Goal: Use online tool/utility: Utilize a website feature to perform a specific function

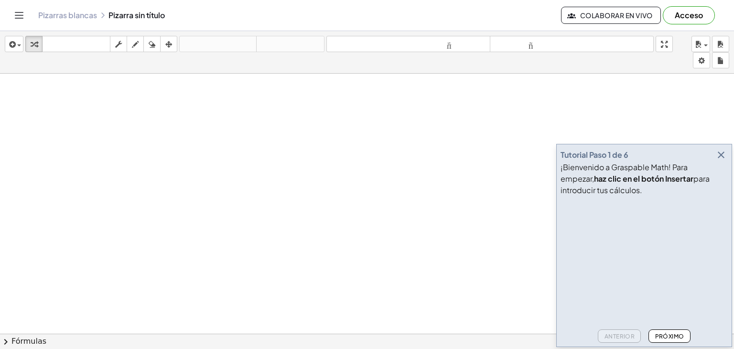
click at [649, 271] on video at bounding box center [632, 236] width 143 height 72
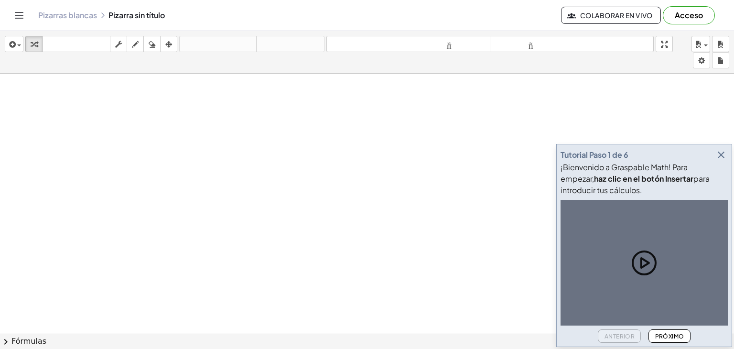
drag, startPoint x: 720, startPoint y: 165, endPoint x: 719, endPoint y: 160, distance: 5.3
click at [688, 163] on font "¡Bienvenido a Graspable Math! Para empezar," at bounding box center [624, 173] width 127 height 22
click at [719, 160] on icon "button" at bounding box center [720, 154] width 11 height 11
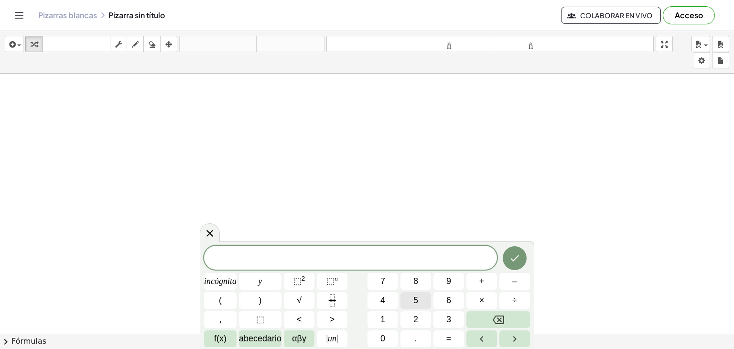
click at [412, 299] on button "5" at bounding box center [415, 300] width 31 height 17
click at [390, 302] on button "4" at bounding box center [382, 300] width 31 height 17
click at [334, 305] on icon "Fracción" at bounding box center [332, 300] width 12 height 12
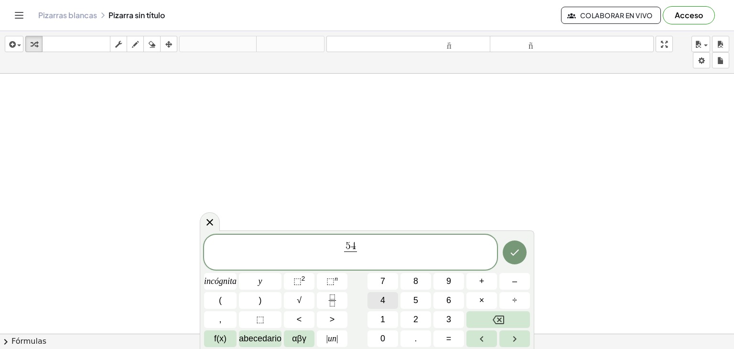
click at [393, 305] on button "4" at bounding box center [382, 300] width 31 height 17
click at [510, 258] on icon "Hecho" at bounding box center [514, 252] width 11 height 11
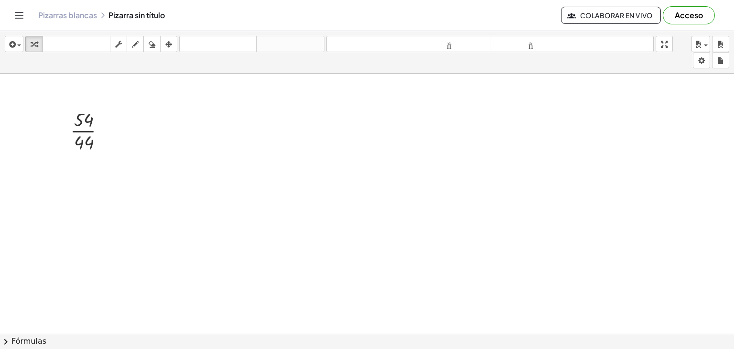
drag, startPoint x: 170, startPoint y: 174, endPoint x: 76, endPoint y: 127, distance: 105.1
click at [76, 127] on div at bounding box center [91, 130] width 52 height 48
click at [88, 172] on div at bounding box center [91, 178] width 52 height 48
drag, startPoint x: 179, startPoint y: 199, endPoint x: 176, endPoint y: 190, distance: 9.9
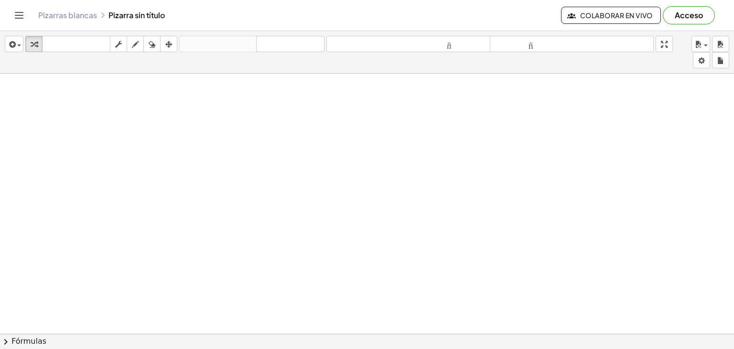
click at [14, 16] on icon "Cambiar navegación" at bounding box center [18, 15] width 11 height 11
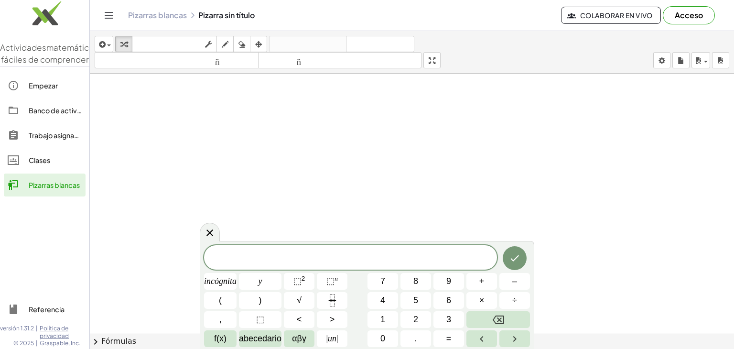
click at [111, 18] on icon "Cambiar navegación" at bounding box center [109, 15] width 8 height 6
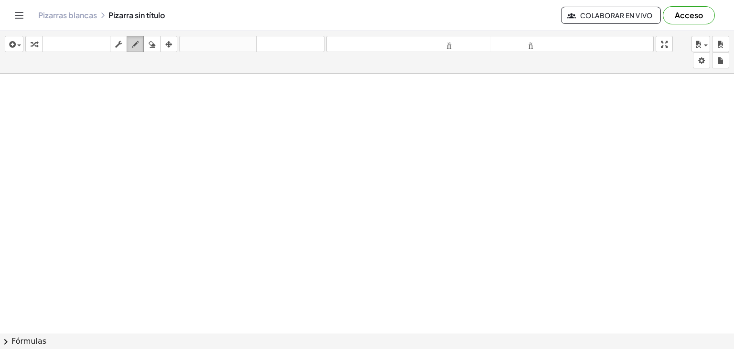
click at [135, 47] on icon "button" at bounding box center [135, 44] width 7 height 11
drag, startPoint x: 161, startPoint y: 125, endPoint x: 190, endPoint y: 184, distance: 65.6
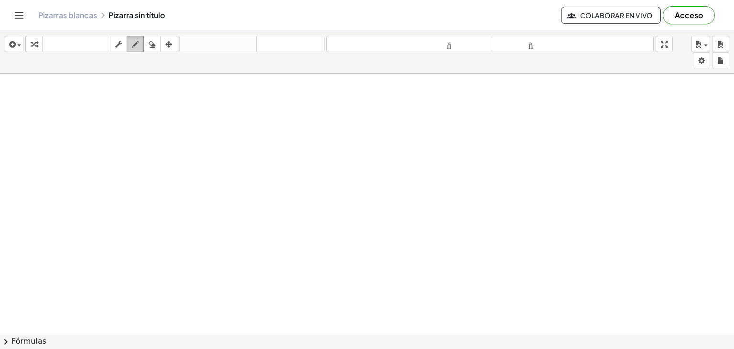
click at [136, 46] on icon "button" at bounding box center [135, 44] width 7 height 11
click at [11, 8] on button "Cambiar navegación" at bounding box center [18, 15] width 15 height 15
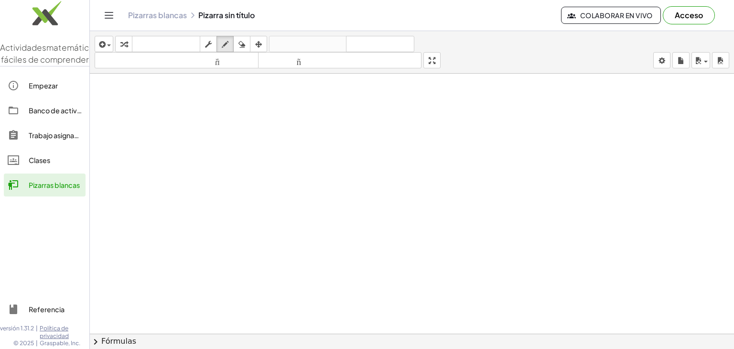
click at [101, 8] on button "Cambiar navegación" at bounding box center [108, 15] width 15 height 15
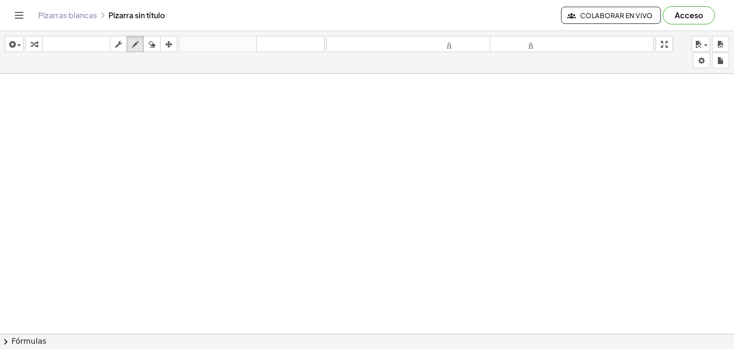
click at [11, 8] on button "Cambiar navegación" at bounding box center [18, 15] width 15 height 15
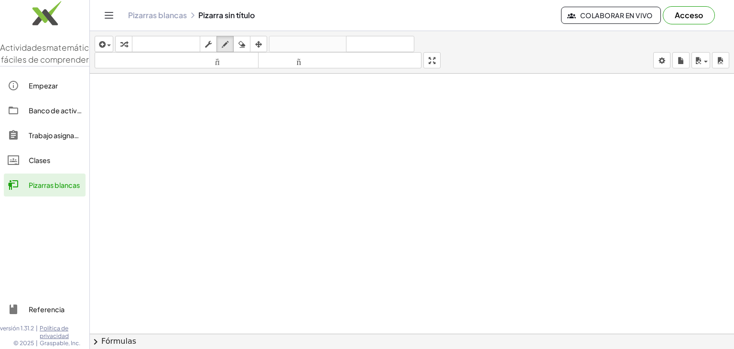
click at [101, 8] on button "Cambiar navegación" at bounding box center [108, 15] width 15 height 15
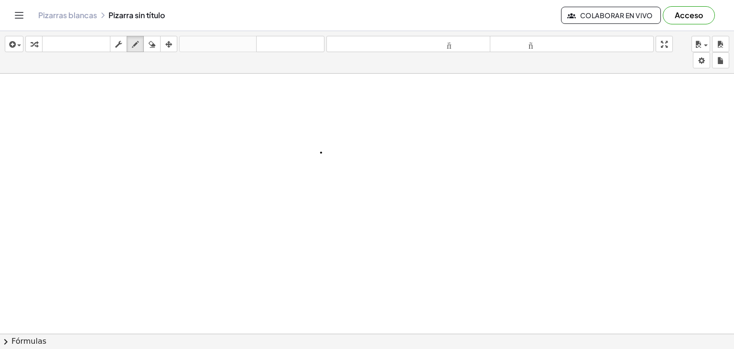
click at [136, 41] on icon "button" at bounding box center [135, 44] width 7 height 11
click at [149, 49] on icon "button" at bounding box center [152, 44] width 7 height 11
drag, startPoint x: 330, startPoint y: 159, endPoint x: 333, endPoint y: 149, distance: 10.3
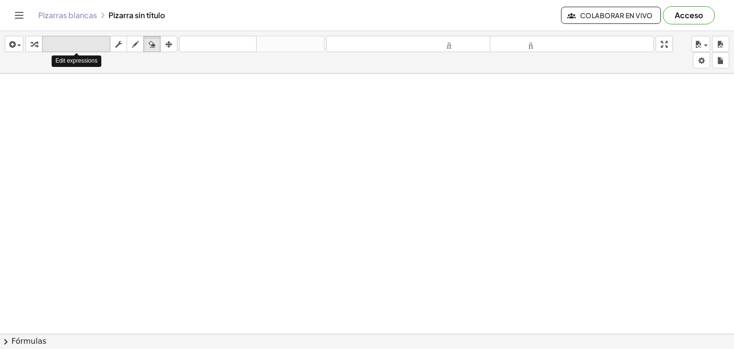
click at [91, 45] on font "teclado" at bounding box center [76, 44] width 64 height 9
drag, startPoint x: 315, startPoint y: 222, endPoint x: 315, endPoint y: 216, distance: 5.3
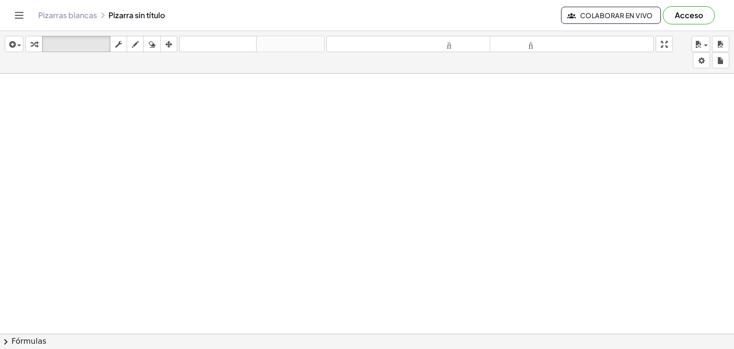
click at [11, 8] on button "Cambiar navegación" at bounding box center [18, 15] width 15 height 15
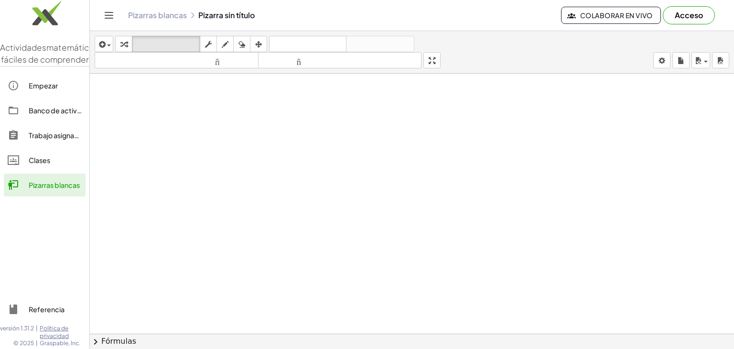
click at [101, 8] on button "Cambiar navegación" at bounding box center [108, 15] width 15 height 15
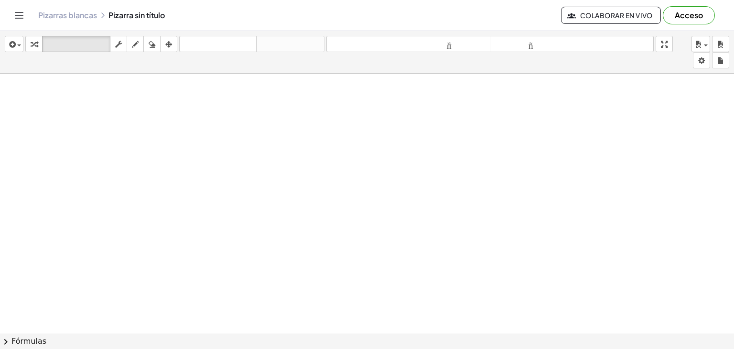
drag, startPoint x: 485, startPoint y: 175, endPoint x: 509, endPoint y: 182, distance: 25.3
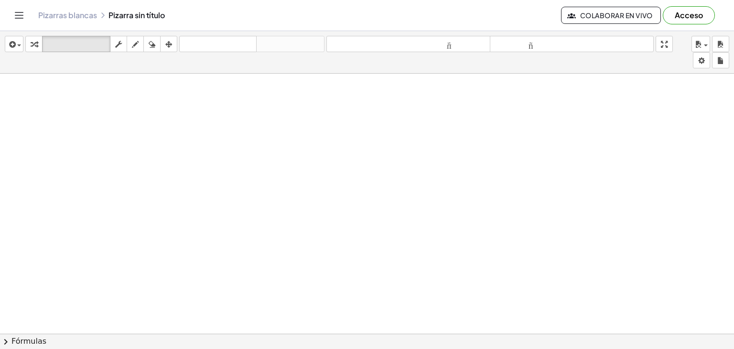
drag, startPoint x: 445, startPoint y: 236, endPoint x: 367, endPoint y: 201, distance: 85.2
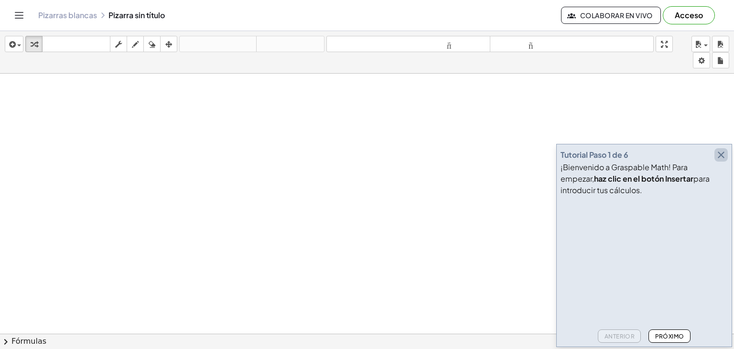
click at [719, 155] on icon "button" at bounding box center [720, 154] width 11 height 11
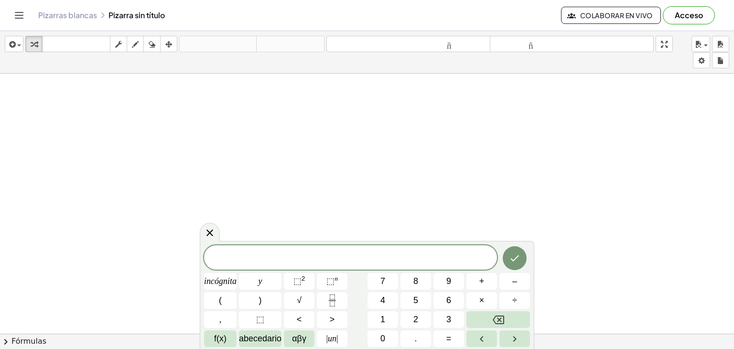
click at [201, 313] on div "****** incógnita y ⬚ 2 ⬚ n 7 8 9 + – ( ) √ 4 5 6 × ÷ , ⬚ < > 1 2 3 f(x) abeceda…" at bounding box center [367, 295] width 334 height 108
drag, startPoint x: 236, startPoint y: 264, endPoint x: 243, endPoint y: 266, distance: 7.0
click at [238, 265] on div "******" at bounding box center [350, 257] width 293 height 24
click at [370, 262] on span "3 : ​" at bounding box center [350, 258] width 293 height 13
drag, startPoint x: 369, startPoint y: 243, endPoint x: 380, endPoint y: 242, distance: 11.0
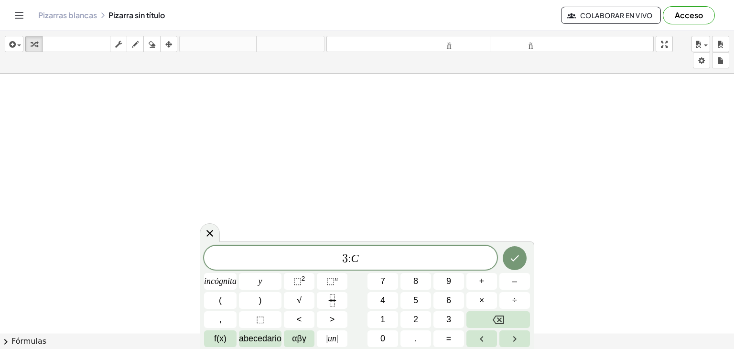
click at [370, 243] on div "3 : C incógnita y ⬚ 2 ⬚ n 7 8 9 + – ( ) √ 4 5 6 × ÷ , ⬚ < > 1 2 3 f(x) abecedar…" at bounding box center [367, 295] width 334 height 108
drag, startPoint x: 369, startPoint y: 253, endPoint x: 336, endPoint y: 254, distance: 33.0
click at [336, 254] on span "3 : C ​" at bounding box center [350, 258] width 293 height 13
click at [258, 338] on font "abecedario" at bounding box center [260, 339] width 43 height 10
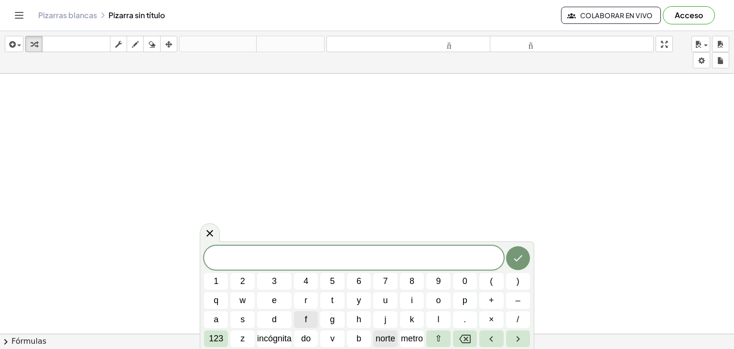
click at [382, 340] on font "norte" at bounding box center [386, 339] width 20 height 10
click at [462, 336] on icon "Retroceso" at bounding box center [464, 338] width 11 height 11
click at [419, 334] on font "metro" at bounding box center [412, 339] width 22 height 10
click at [464, 339] on icon "Retroceso" at bounding box center [464, 338] width 11 height 9
drag, startPoint x: 13, startPoint y: 44, endPoint x: 14, endPoint y: 50, distance: 5.3
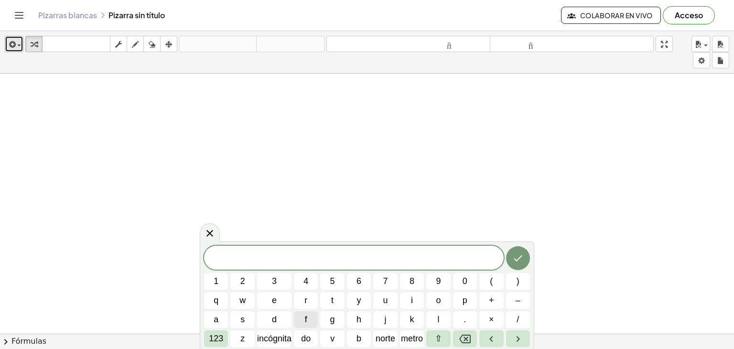
click at [13, 44] on icon "button" at bounding box center [11, 44] width 9 height 11
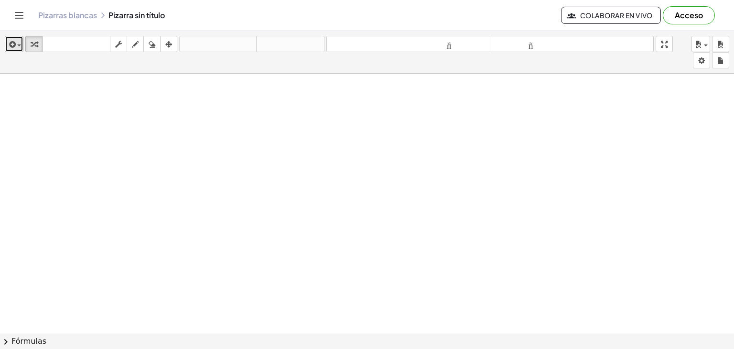
click at [15, 44] on icon "button" at bounding box center [11, 44] width 9 height 11
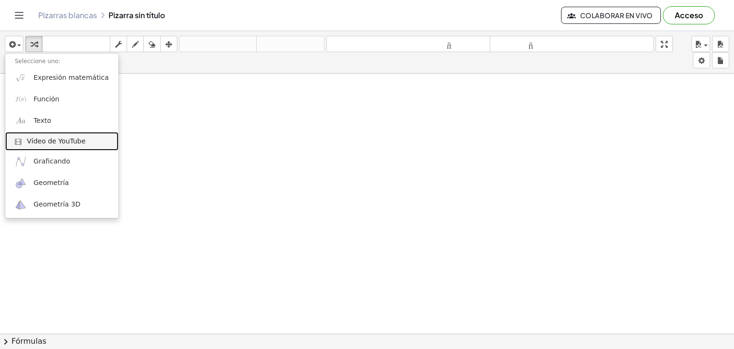
click at [36, 143] on font "Vídeo de YouTube" at bounding box center [56, 141] width 59 height 8
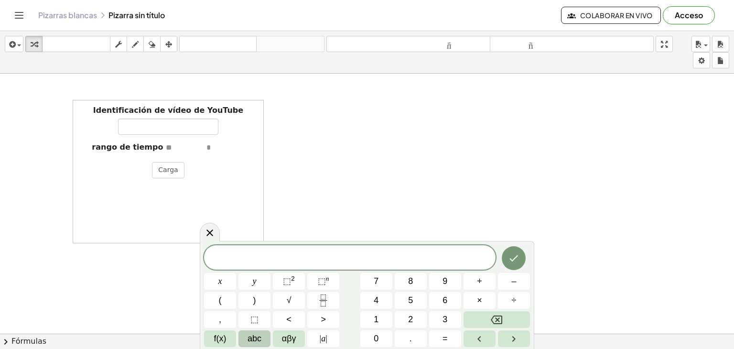
click at [150, 155] on div "Identificación de vídeo de YouTube rango de tiempo Carga" at bounding box center [168, 171] width 191 height 143
click at [14, 41] on icon "button" at bounding box center [11, 44] width 9 height 11
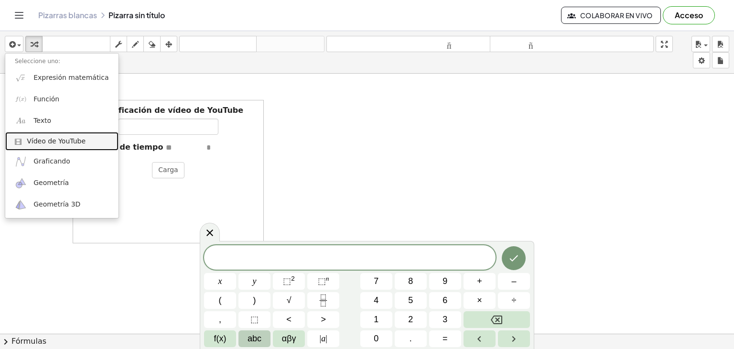
click at [42, 141] on font "Vídeo de YouTube" at bounding box center [56, 141] width 59 height 8
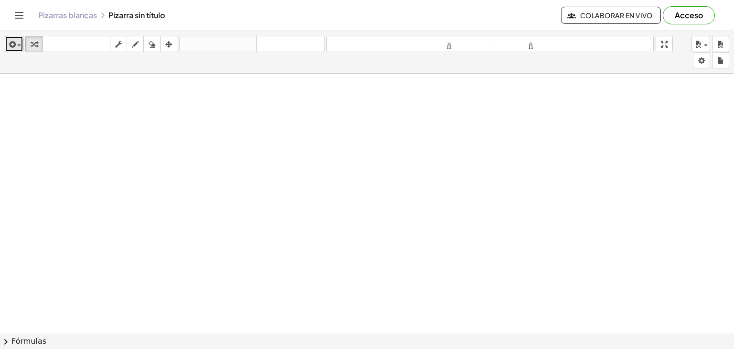
click at [12, 45] on icon "button" at bounding box center [11, 44] width 9 height 11
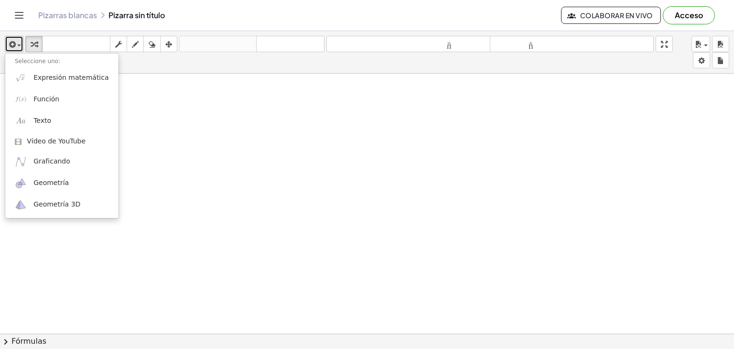
click at [17, 39] on div "button" at bounding box center [14, 43] width 14 height 11
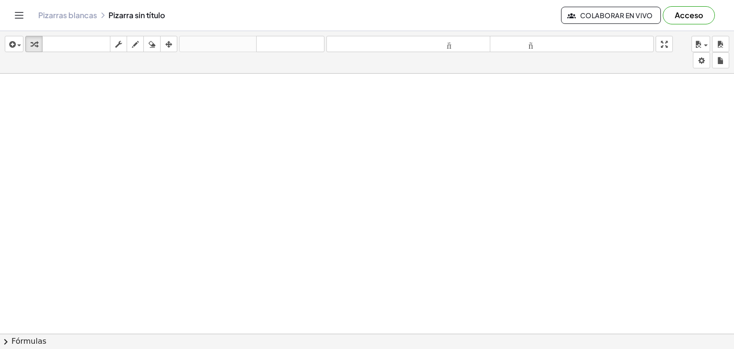
click at [17, 17] on icon "Cambiar navegación" at bounding box center [18, 15] width 11 height 11
